Goal: Task Accomplishment & Management: Manage account settings

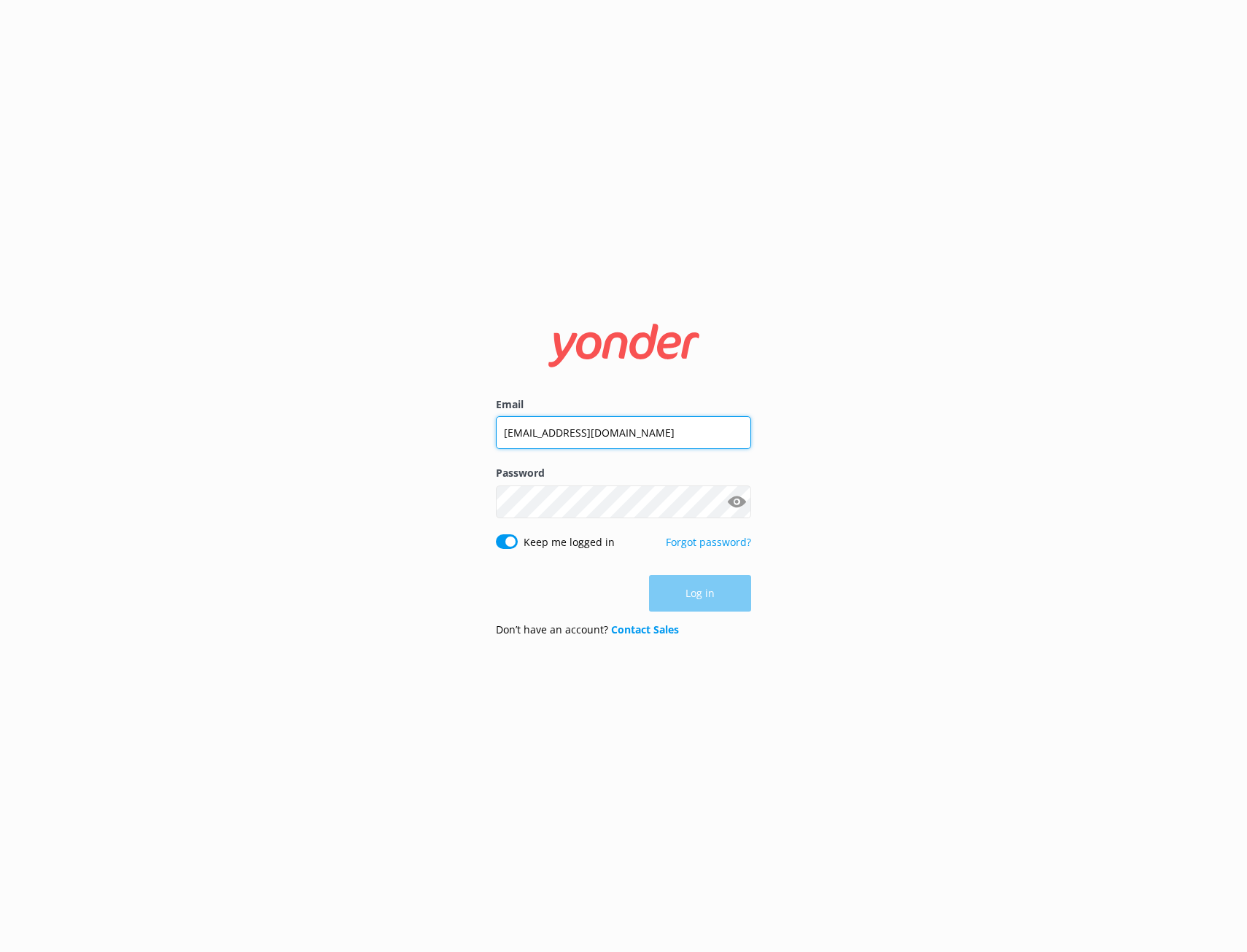
click at [634, 436] on input "[EMAIL_ADDRESS][DOMAIN_NAME]" at bounding box center [623, 432] width 255 height 33
type input "[PERSON_NAME][EMAIL_ADDRESS][DOMAIN_NAME]"
click at [707, 587] on button "Log in" at bounding box center [700, 593] width 102 height 36
